Goal: Task Accomplishment & Management: Manage account settings

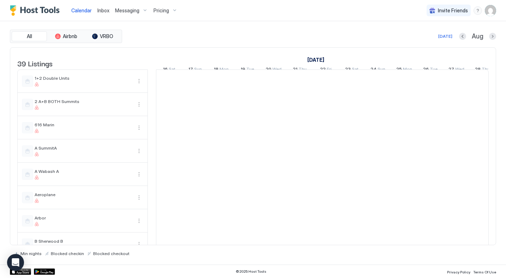
scroll to position [0, 392]
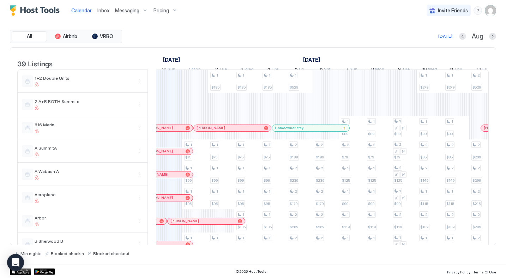
click at [492, 15] on img "User profile" at bounding box center [490, 10] width 11 height 11
click at [426, 37] on span "Settings" at bounding box center [426, 39] width 19 height 6
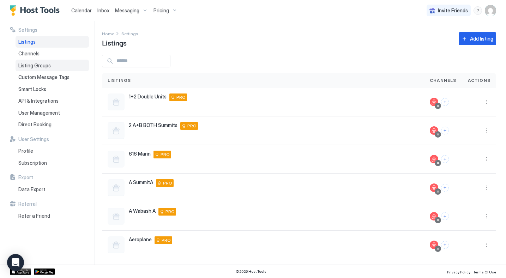
click at [28, 66] on span "Listing Groups" at bounding box center [34, 65] width 32 height 6
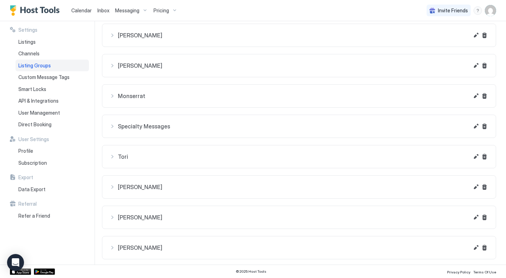
scroll to position [368, 0]
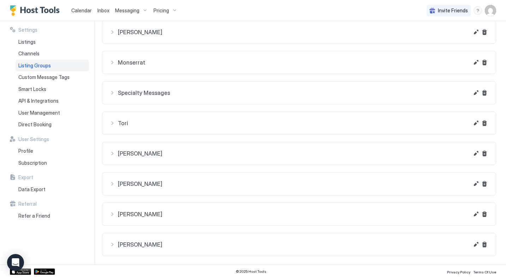
click at [116, 183] on div "[PERSON_NAME]" at bounding box center [288, 184] width 359 height 8
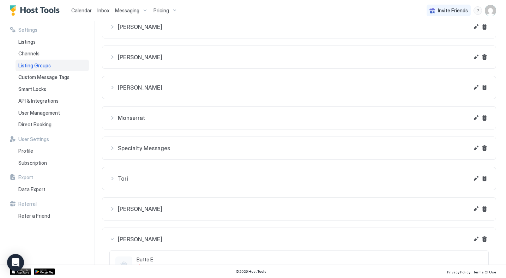
scroll to position [353, 0]
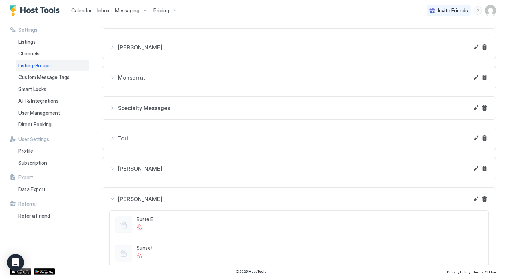
click at [112, 197] on div "[PERSON_NAME]" at bounding box center [288, 199] width 359 height 8
click at [477, 199] on button "Edit" at bounding box center [476, 199] width 8 height 8
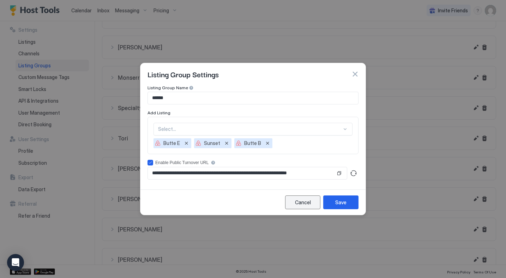
click at [295, 203] on div "Cancel" at bounding box center [303, 202] width 16 height 7
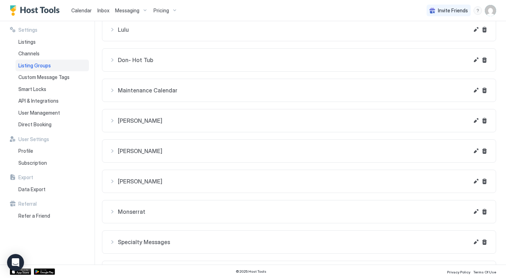
scroll to position [218, 0]
click at [110, 181] on div "[PERSON_NAME]" at bounding box center [288, 181] width 359 height 8
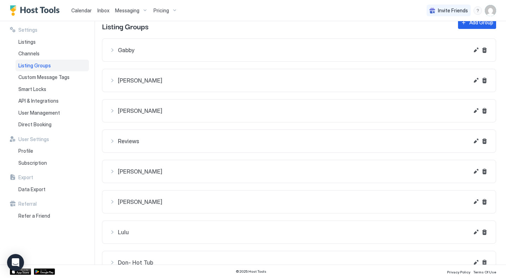
scroll to position [0, 0]
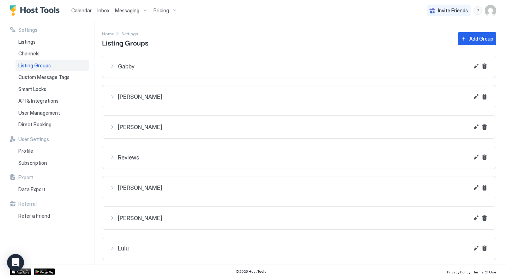
click at [135, 12] on span "Messaging" at bounding box center [127, 10] width 24 height 6
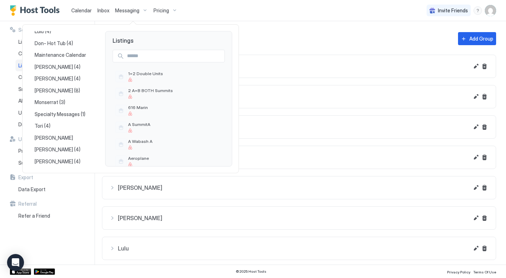
scroll to position [115, 0]
click at [45, 134] on span "[PERSON_NAME]" at bounding box center [55, 137] width 40 height 6
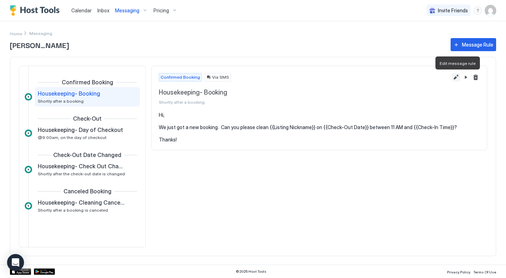
click at [454, 78] on button "Edit message rule" at bounding box center [455, 77] width 8 height 8
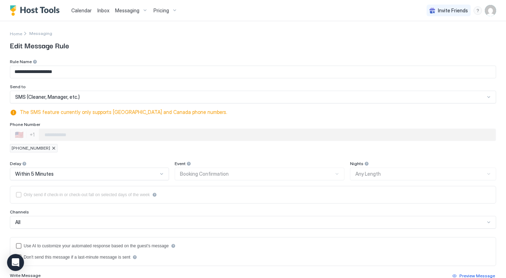
click at [51, 149] on div at bounding box center [53, 148] width 4 height 4
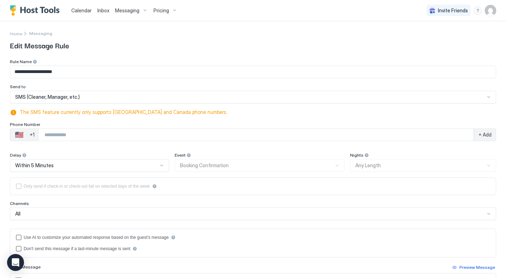
click at [47, 135] on input "Phone Number input" at bounding box center [256, 134] width 435 height 13
type input "**********"
click at [489, 134] on span "+ Add" at bounding box center [484, 135] width 13 height 6
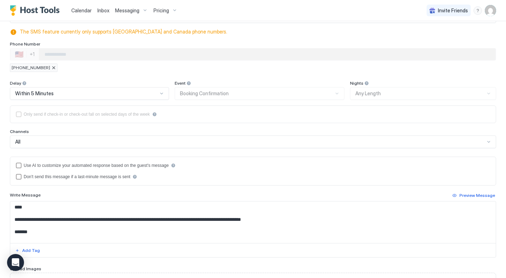
scroll to position [152, 0]
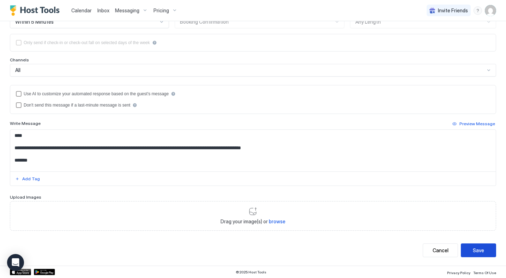
click at [472, 254] on button "Save" at bounding box center [478, 250] width 35 height 14
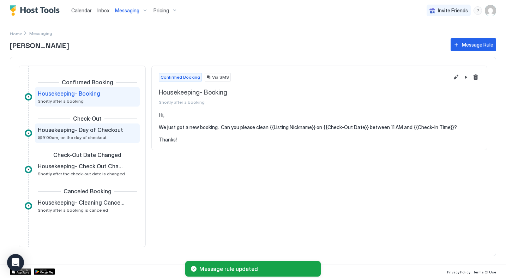
click at [99, 131] on span "Housekeeping- Day of Checkout" at bounding box center [80, 129] width 85 height 7
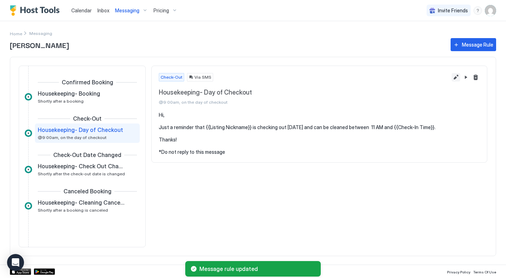
click at [454, 78] on button "Edit message rule" at bounding box center [455, 77] width 8 height 8
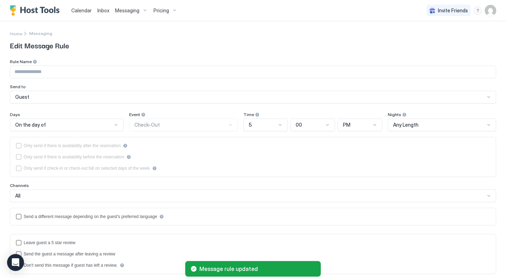
type input "**********"
type textarea "**********"
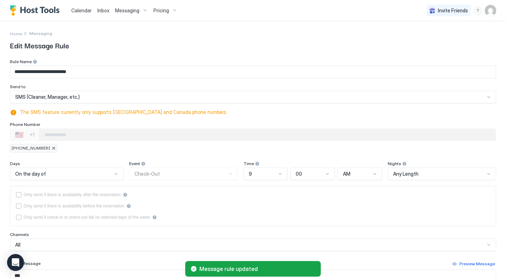
click at [51, 148] on div at bounding box center [53, 148] width 4 height 4
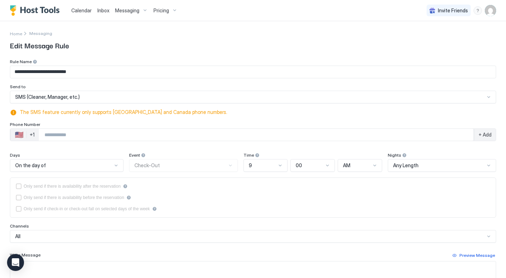
click at [47, 137] on input "Phone Number input" at bounding box center [256, 134] width 435 height 13
type input "**********"
click at [485, 136] on span "+ Add" at bounding box center [484, 135] width 13 height 6
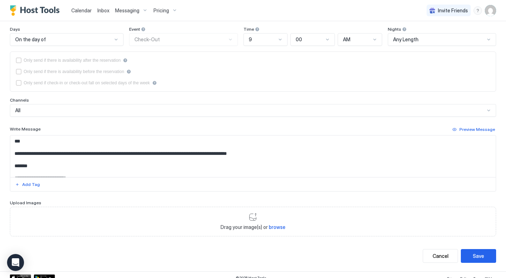
scroll to position [140, 0]
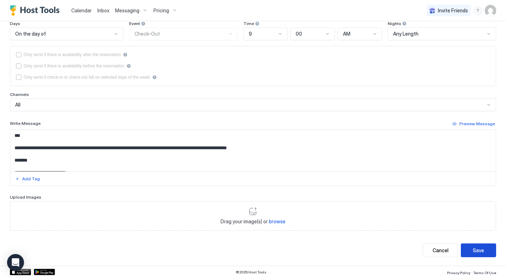
click at [474, 252] on div "Save" at bounding box center [478, 250] width 11 height 7
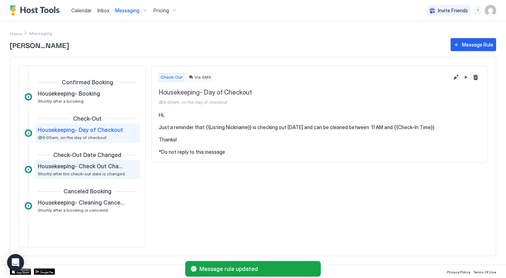
click at [89, 173] on span "Shortly after the check-out date is changed" at bounding box center [81, 173] width 87 height 5
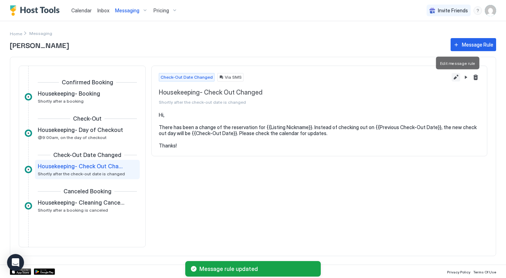
click at [455, 79] on button "Edit message rule" at bounding box center [455, 77] width 8 height 8
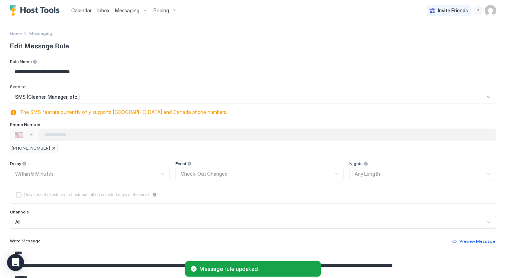
click at [51, 148] on div at bounding box center [53, 148] width 4 height 4
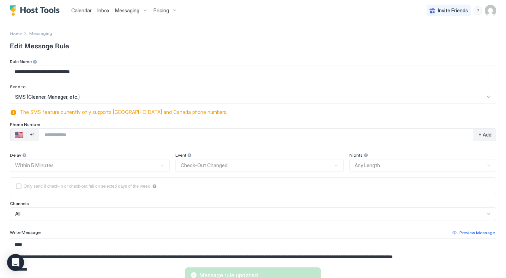
click at [50, 137] on input "Phone Number input" at bounding box center [256, 134] width 435 height 13
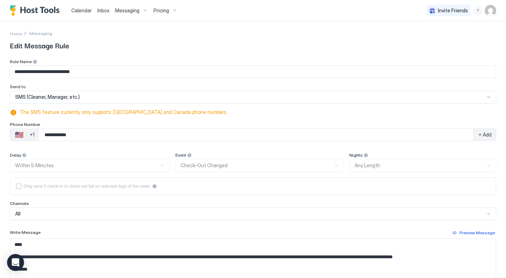
scroll to position [0, 0]
type input "**********"
click at [481, 135] on span "+ Add" at bounding box center [484, 134] width 13 height 6
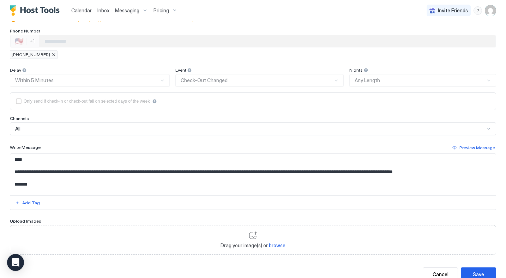
scroll to position [117, 0]
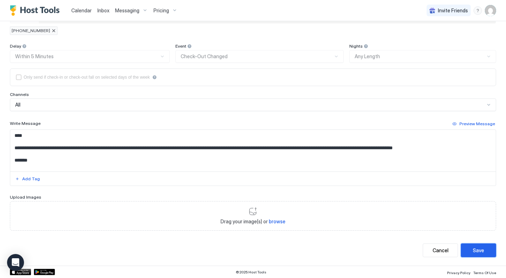
click at [472, 250] on button "Save" at bounding box center [478, 250] width 35 height 14
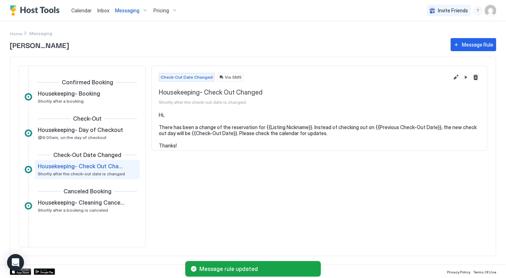
scroll to position [11, 0]
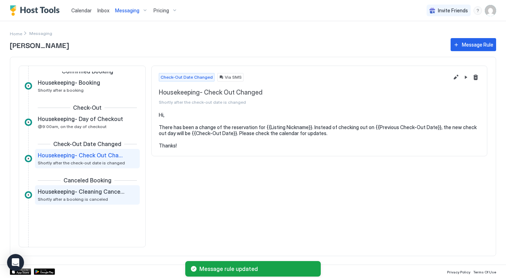
click at [86, 197] on span "Shortly after a booking is canceled" at bounding box center [73, 198] width 70 height 5
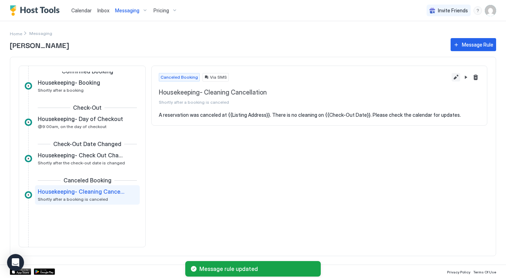
click at [455, 78] on button "Edit message rule" at bounding box center [455, 77] width 8 height 8
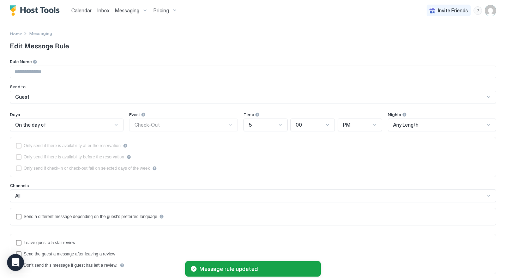
type input "**********"
type textarea "**********"
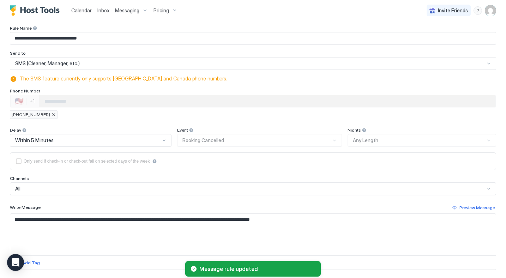
scroll to position [38, 0]
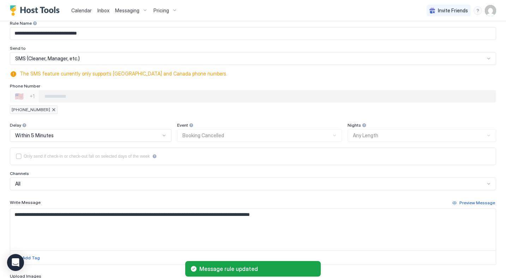
click at [45, 112] on div "[PHONE_NUMBER]" at bounding box center [34, 109] width 48 height 8
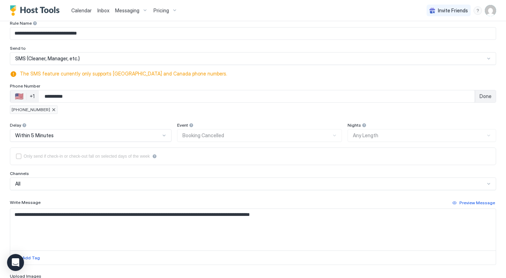
click at [51, 109] on div at bounding box center [53, 110] width 4 height 4
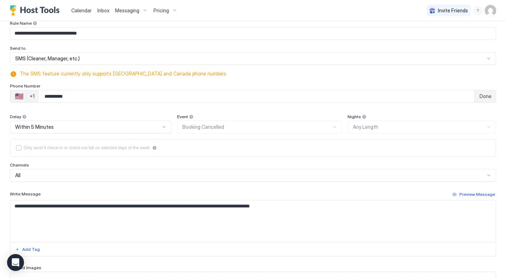
click at [49, 98] on input "**********" at bounding box center [257, 96] width 436 height 13
type input "**********"
click at [492, 100] on div "Done" at bounding box center [485, 96] width 21 height 12
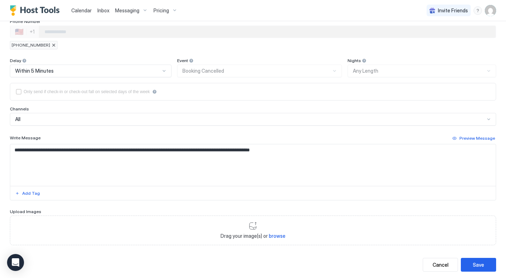
scroll to position [117, 0]
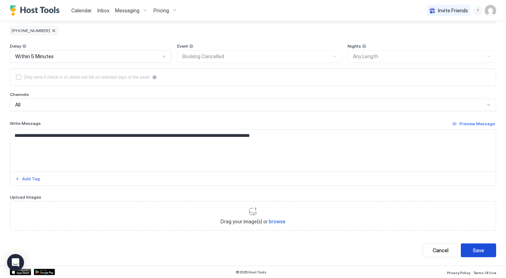
click at [476, 249] on div "Save" at bounding box center [478, 250] width 11 height 7
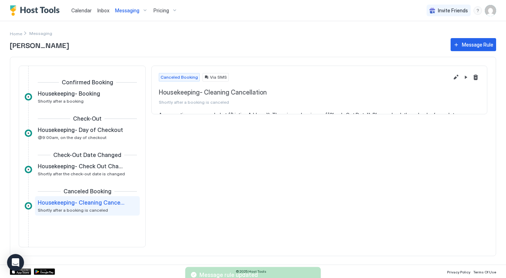
scroll to position [11, 0]
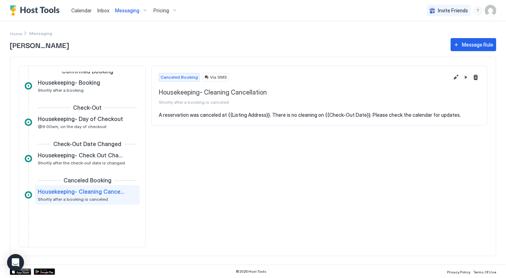
click at [490, 11] on img "User profile" at bounding box center [490, 10] width 11 height 11
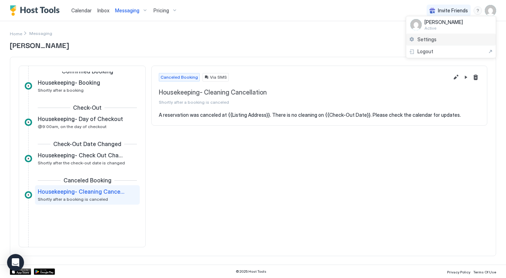
click at [427, 37] on span "Settings" at bounding box center [426, 39] width 19 height 6
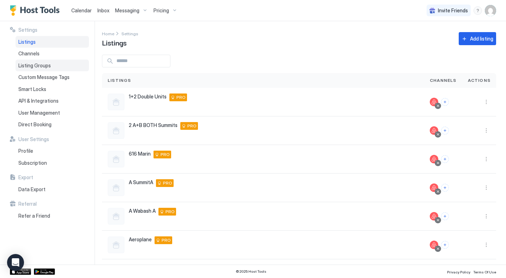
click at [37, 65] on span "Listing Groups" at bounding box center [34, 65] width 32 height 6
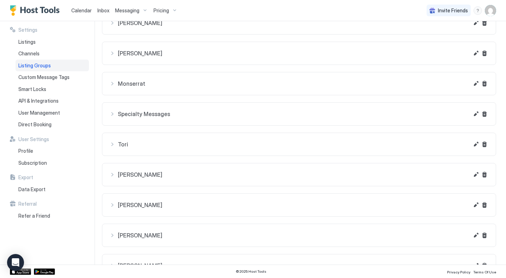
scroll to position [368, 0]
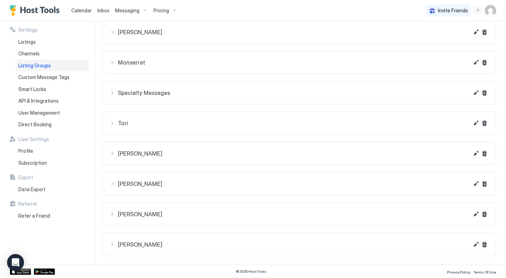
click at [112, 186] on div "[PERSON_NAME]" at bounding box center [288, 184] width 359 height 8
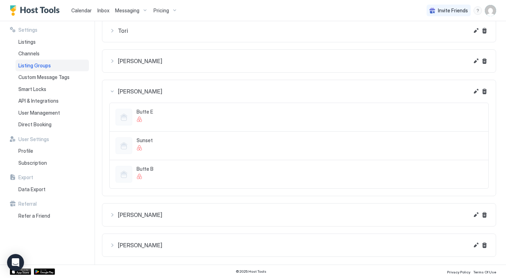
scroll to position [461, 0]
click at [475, 90] on button "Edit" at bounding box center [476, 90] width 8 height 8
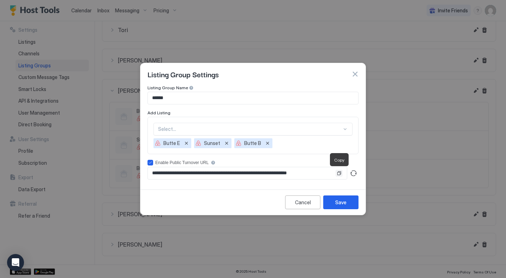
click at [339, 175] on button "Copy" at bounding box center [338, 173] width 7 height 7
click at [308, 199] on div "Cancel" at bounding box center [303, 202] width 16 height 7
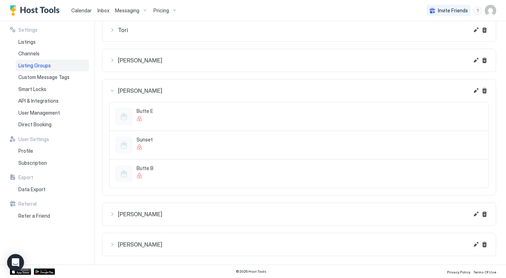
click at [111, 91] on div "[PERSON_NAME]" at bounding box center [288, 90] width 359 height 8
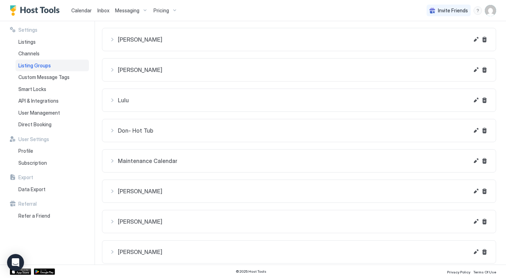
scroll to position [0, 0]
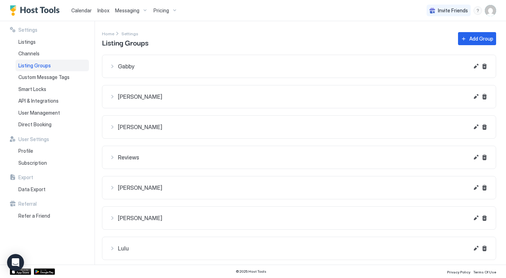
click at [40, 10] on img "Host Tools Logo" at bounding box center [36, 10] width 53 height 11
